Goal: Task Accomplishment & Management: Manage account settings

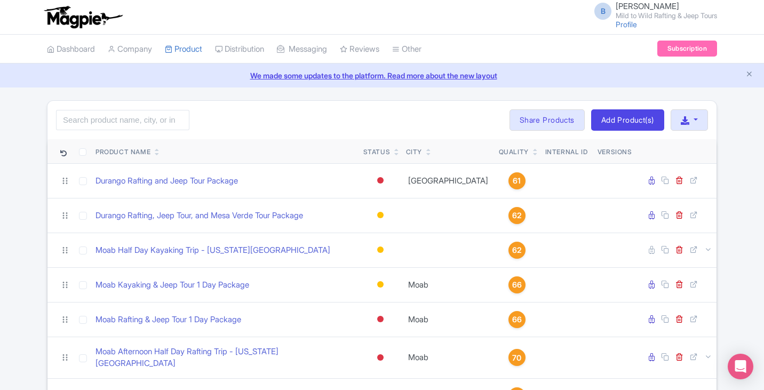
scroll to position [20, 0]
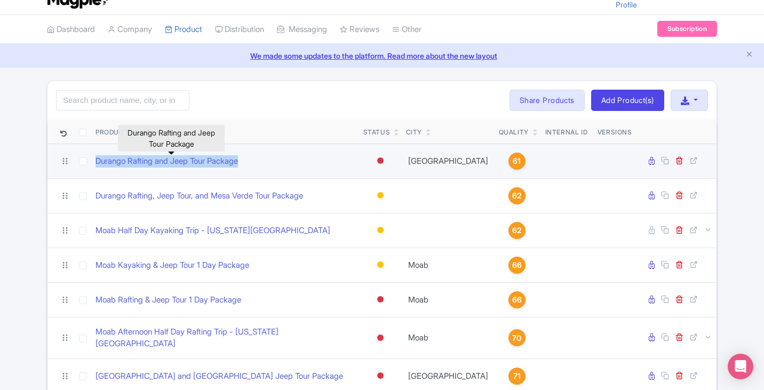
drag, startPoint x: 212, startPoint y: 163, endPoint x: 85, endPoint y: 156, distance: 127.1
click at [85, 156] on tr "Durango Rafting and Jeep Tour Package Active Inactive Building Archived Durango…" at bounding box center [381, 161] width 669 height 35
copy tr "Durango Rafting and Jeep Tour Package"
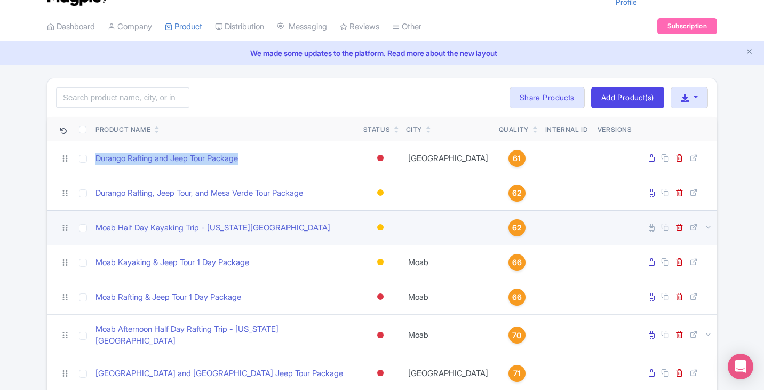
scroll to position [23, 0]
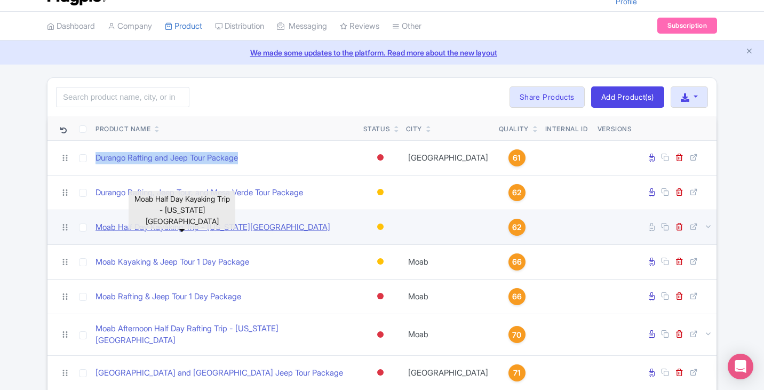
click at [219, 226] on link "Moab Half Day Kayaking Trip - [US_STATE][GEOGRAPHIC_DATA]" at bounding box center [212, 227] width 235 height 12
click at [236, 226] on link "Moab Half Day Kayaking Trip - [US_STATE][GEOGRAPHIC_DATA]" at bounding box center [212, 227] width 235 height 12
